Goal: Task Accomplishment & Management: Manage account settings

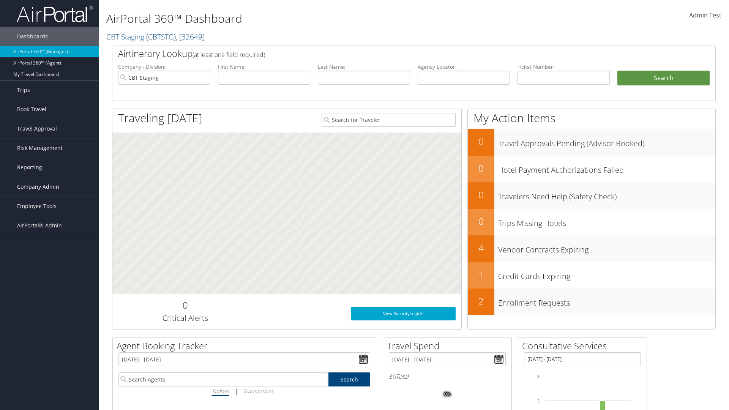
click at [49, 187] on span "Company Admin" at bounding box center [38, 186] width 42 height 19
click at [0, 0] on link "Airtinerary® Settings" at bounding box center [0, 0] width 0 height 0
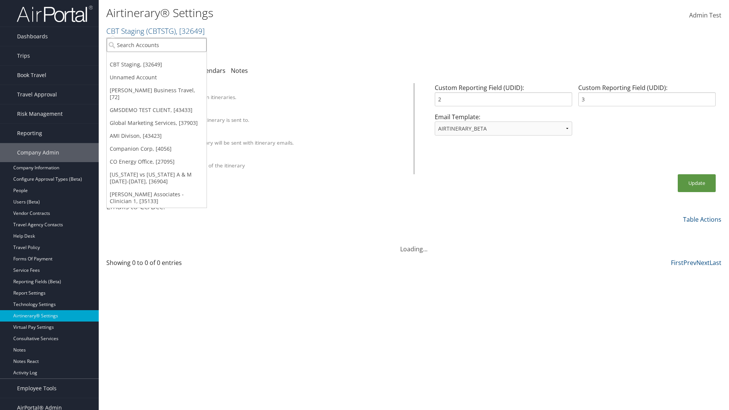
click at [156, 45] on input "search" at bounding box center [157, 45] width 100 height 14
type input "GMSDEMO Test"
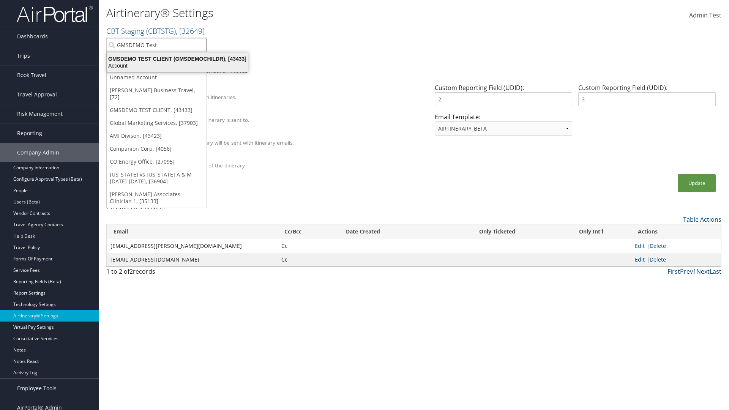
click at [177, 59] on div "GMSDEMO TEST CLIENT (GMSDEMOCHILDR), [43433]" at bounding box center [177, 58] width 150 height 7
